Goal: Check status: Check status

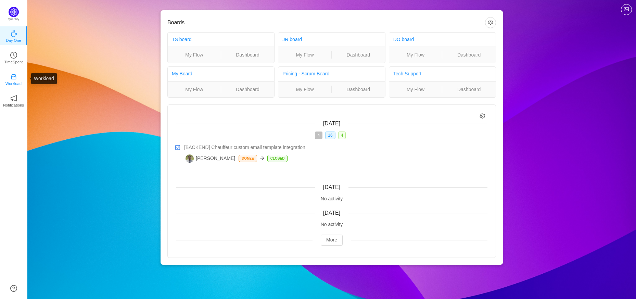
click at [10, 82] on p "Workload" at bounding box center [13, 83] width 16 height 6
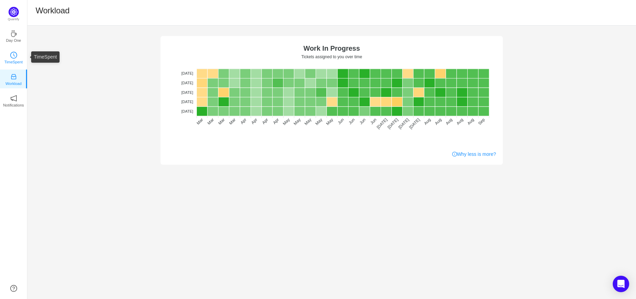
click at [10, 64] on p "TimeSpent" at bounding box center [13, 62] width 18 height 6
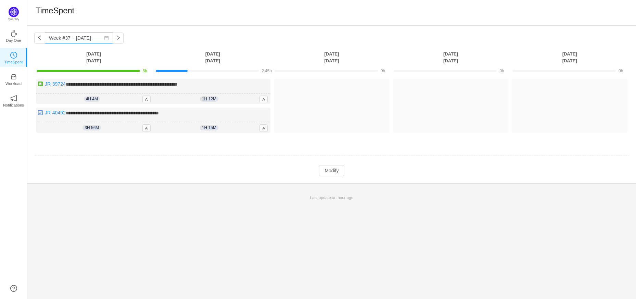
click at [108, 36] on icon "icon: calendar" at bounding box center [106, 38] width 4 height 4
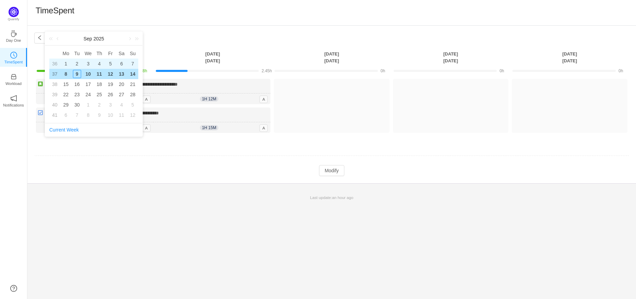
click at [69, 67] on div "1" at bounding box center [66, 64] width 8 height 8
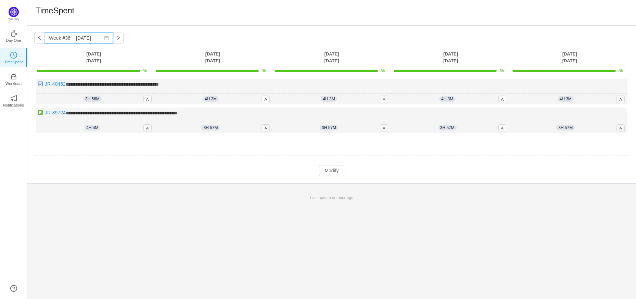
click at [113, 39] on input "Week #36 ~ [DATE]" at bounding box center [79, 38] width 68 height 11
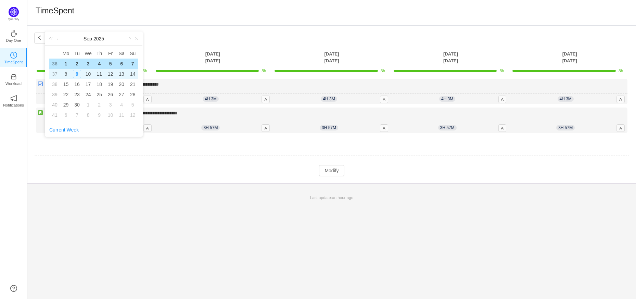
click at [76, 74] on div "9" at bounding box center [77, 74] width 8 height 8
type input "Week #37 ~ [DATE]"
